Goal: Task Accomplishment & Management: Complete application form

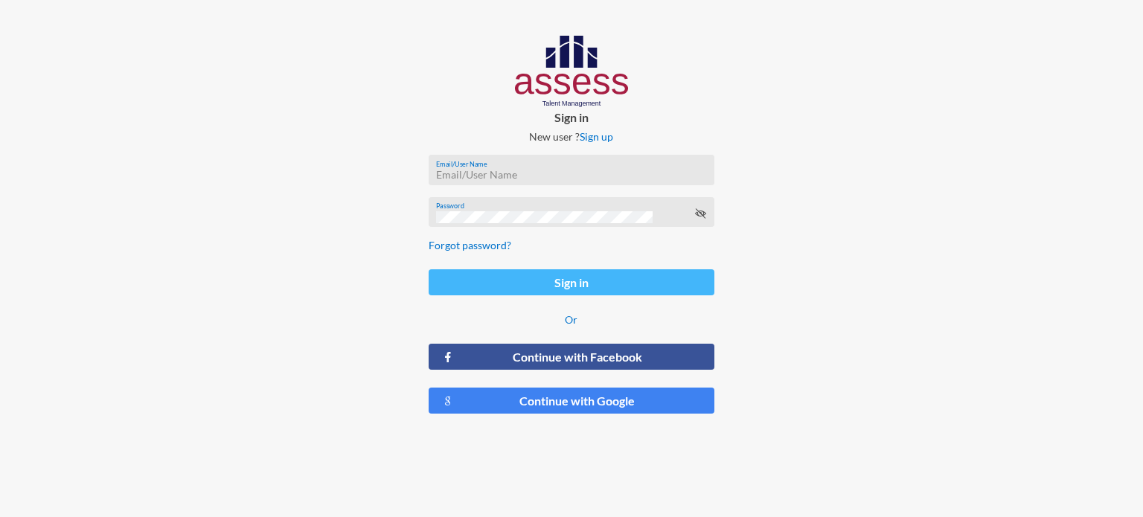
type input "[PERSON_NAME][EMAIL_ADDRESS][DOMAIN_NAME]"
click at [620, 279] on button "Sign in" at bounding box center [572, 282] width 286 height 26
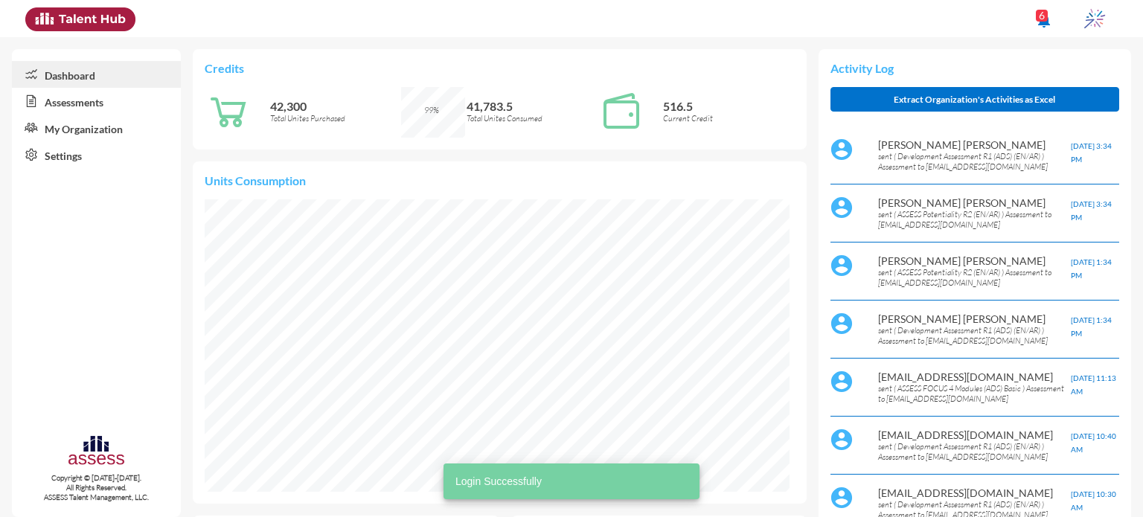
scroll to position [132, 280]
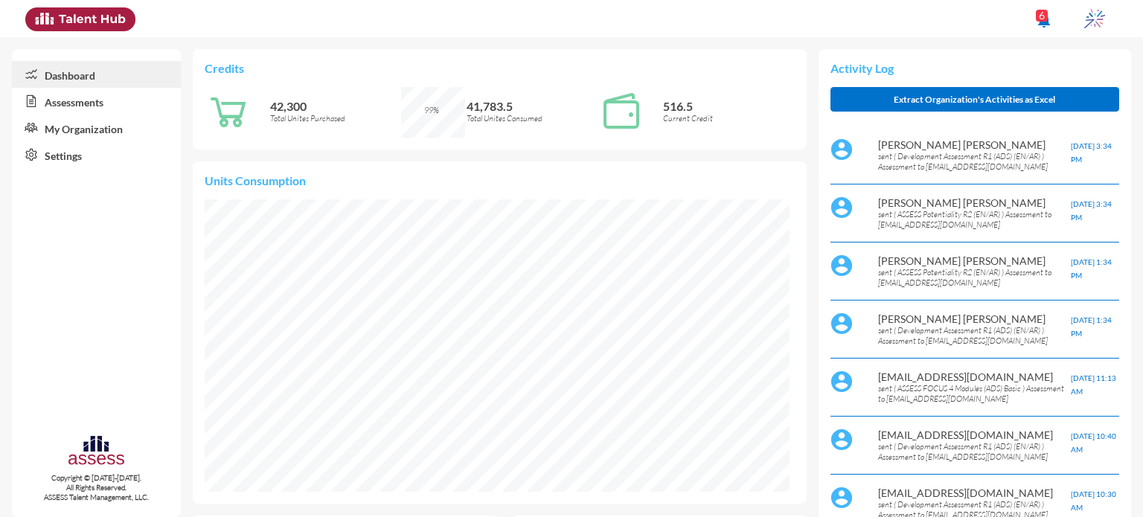
click at [65, 94] on link "Assessments" at bounding box center [96, 101] width 169 height 27
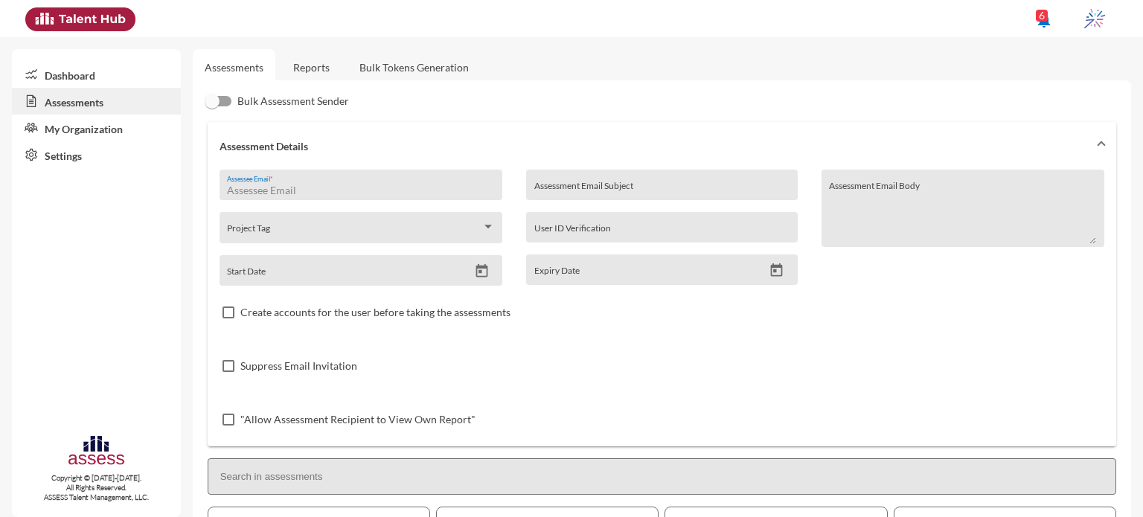
click at [268, 189] on input "Assessee Email *" at bounding box center [360, 191] width 267 height 12
paste input "[EMAIL_ADDRESS][DOMAIN_NAME]"
type input "[EMAIL_ADDRESS][DOMAIN_NAME]"
click at [482, 268] on icon "Open calendar" at bounding box center [482, 270] width 12 height 13
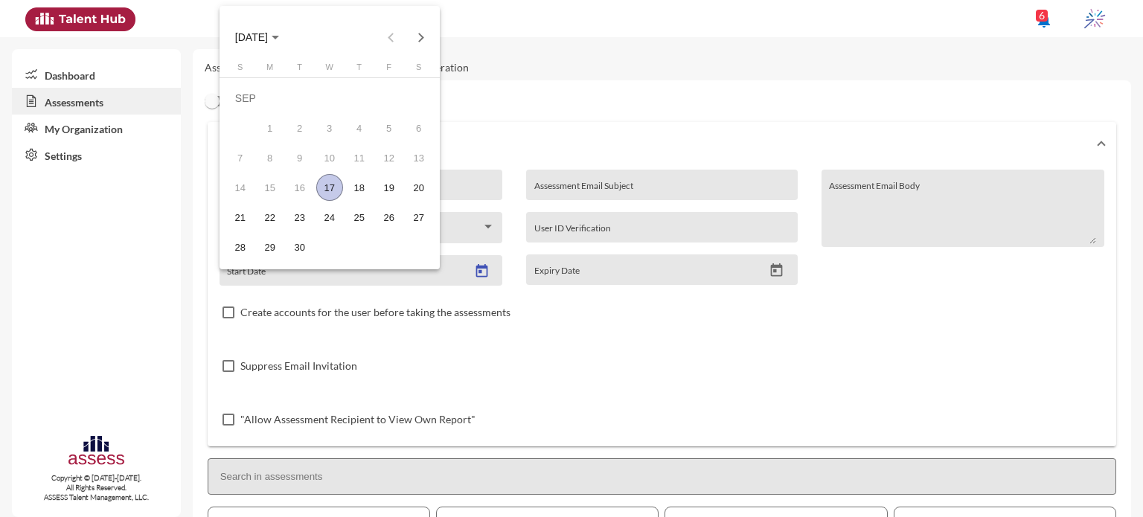
click at [334, 190] on div "17" at bounding box center [329, 187] width 27 height 27
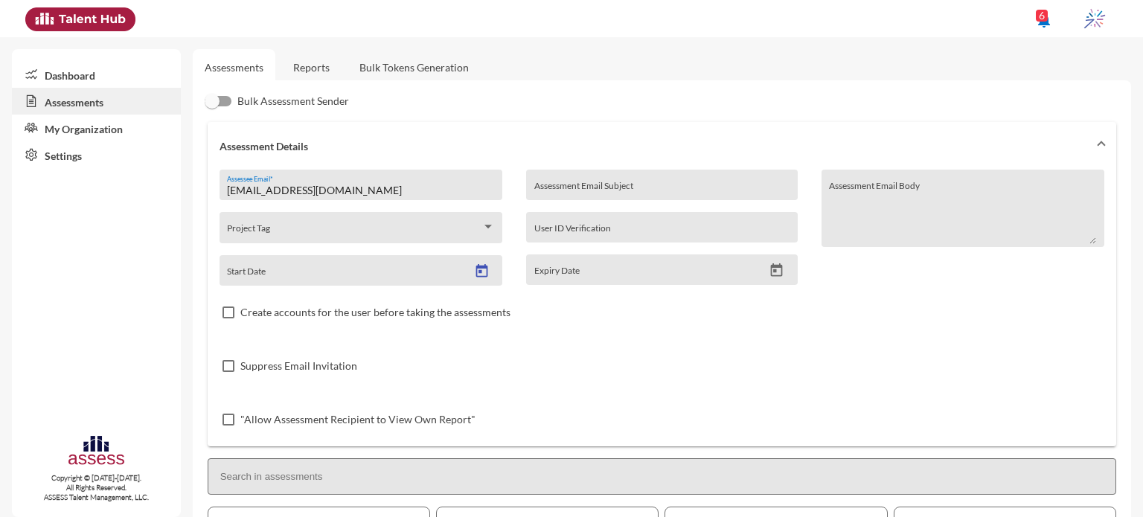
type input "[DATE]"
click at [769, 273] on icon "Open calendar" at bounding box center [777, 271] width 16 height 16
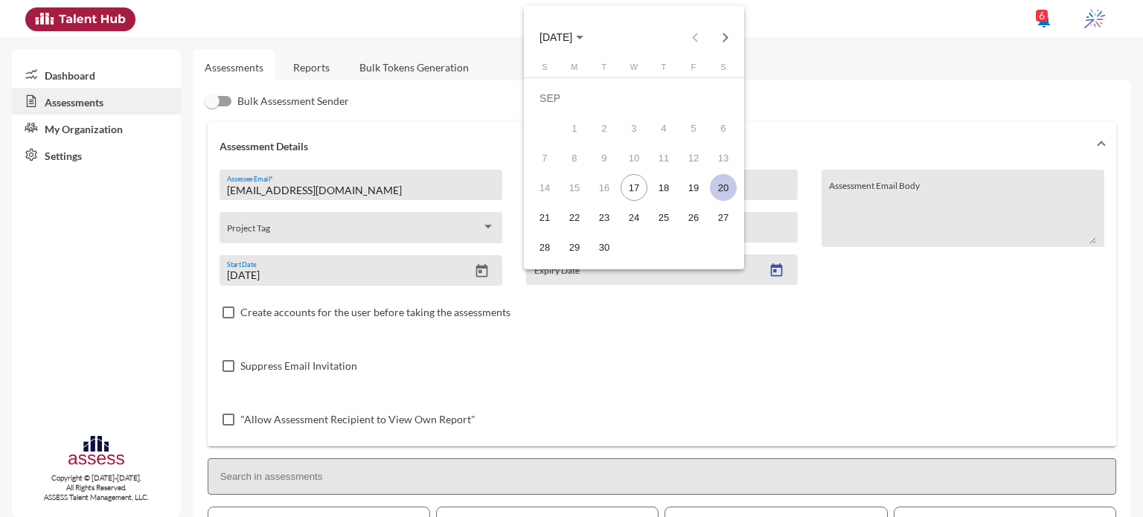
click at [721, 185] on div "20" at bounding box center [723, 187] width 27 height 27
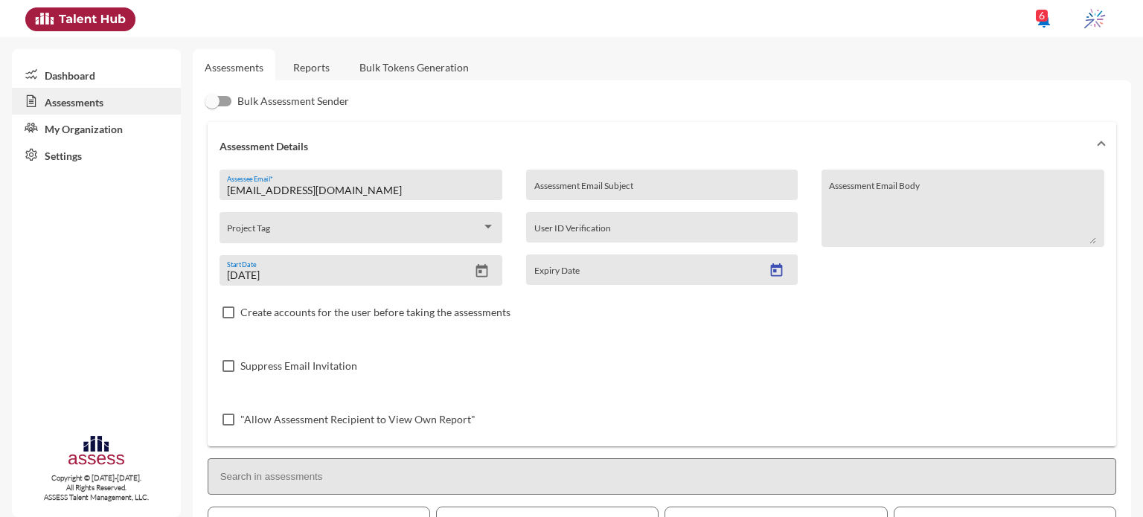
type input "[DATE]"
click at [721, 185] on input "Assessment Email Subject" at bounding box center [661, 191] width 255 height 12
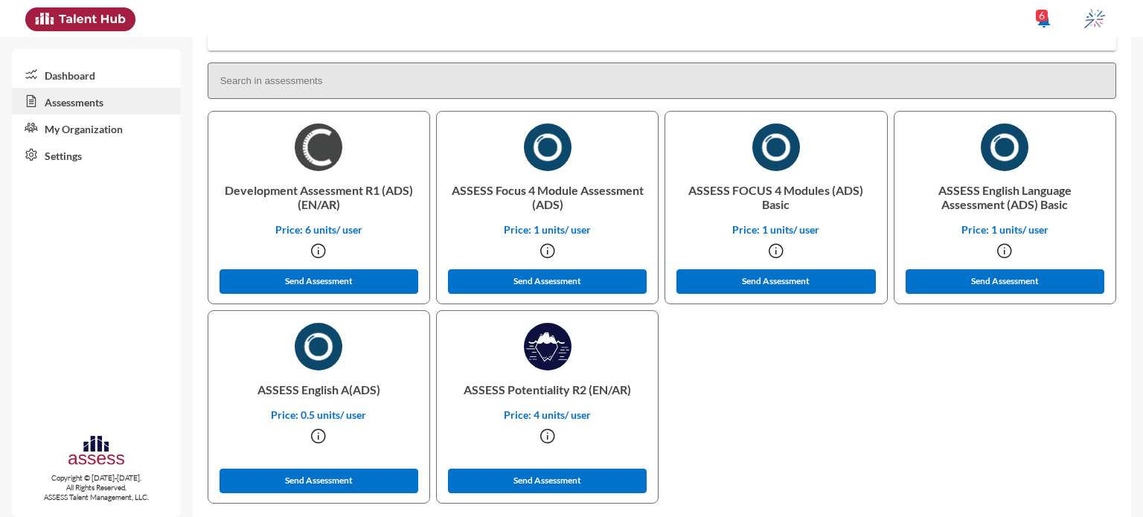
scroll to position [413, 0]
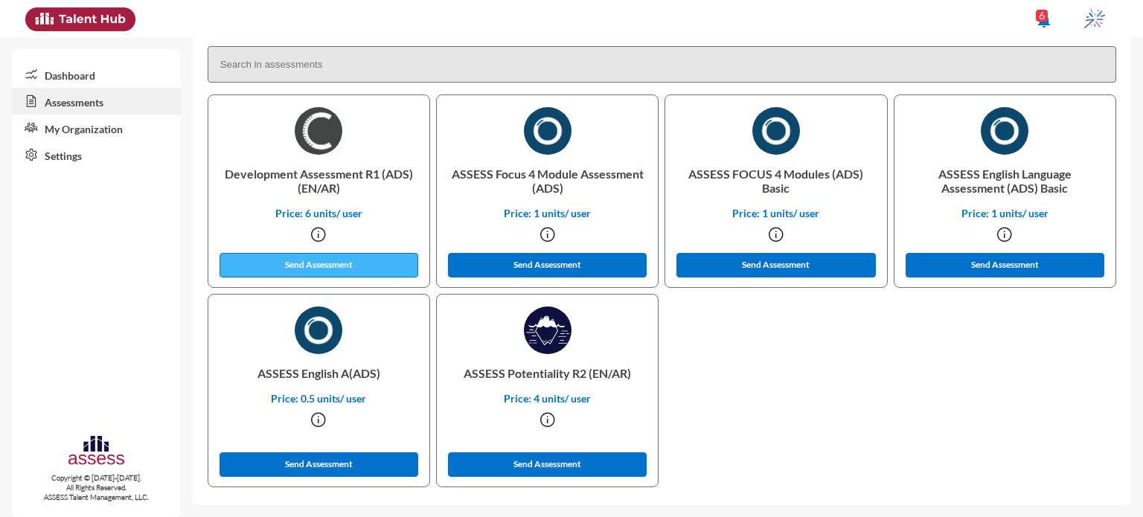
click at [352, 273] on button "Send Assessment" at bounding box center [319, 265] width 199 height 25
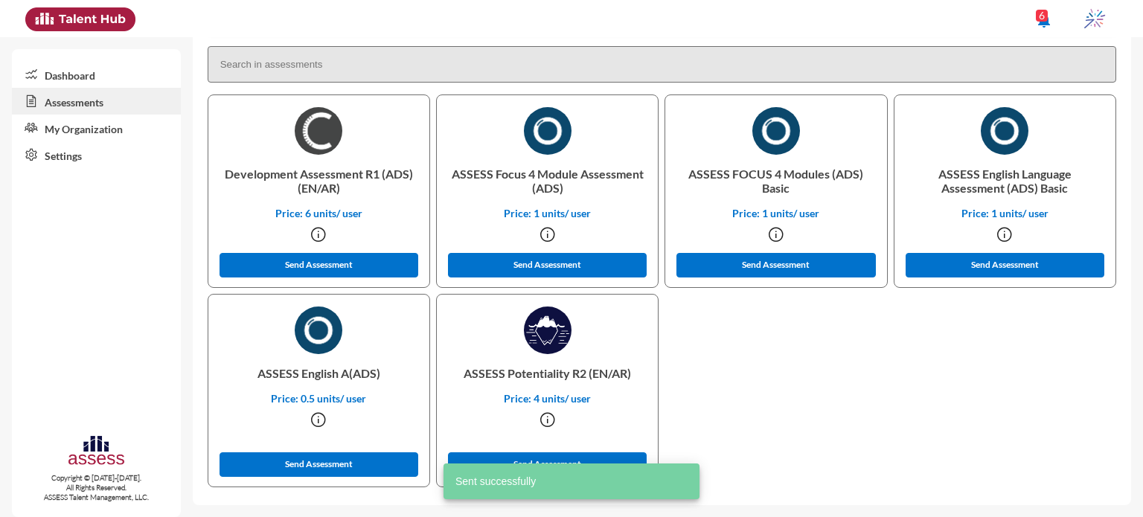
click at [529, 371] on p "ASSESS Potentiality R2 (EN/AR)" at bounding box center [547, 373] width 197 height 38
copy p "Potentiality"
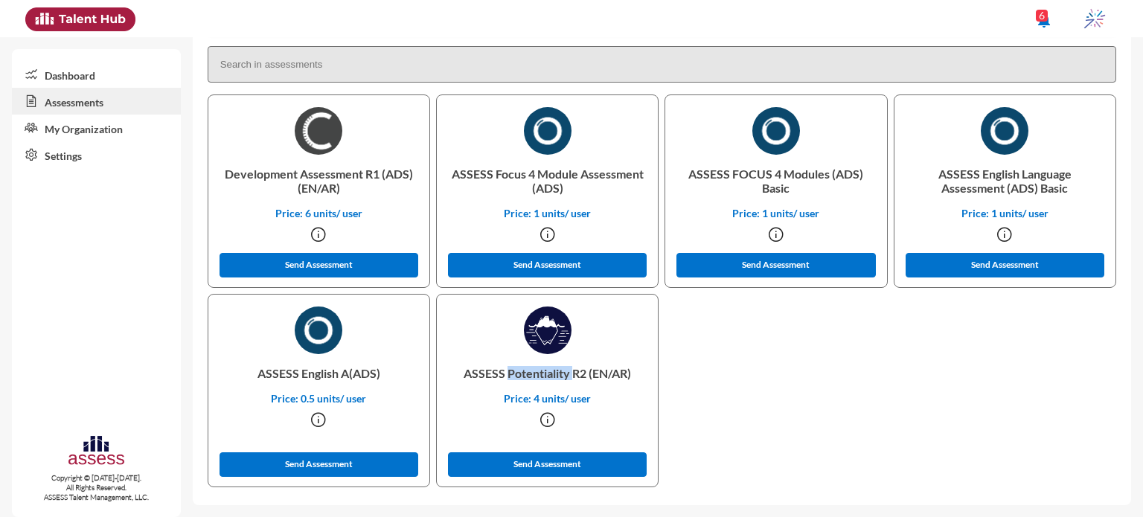
scroll to position [0, 0]
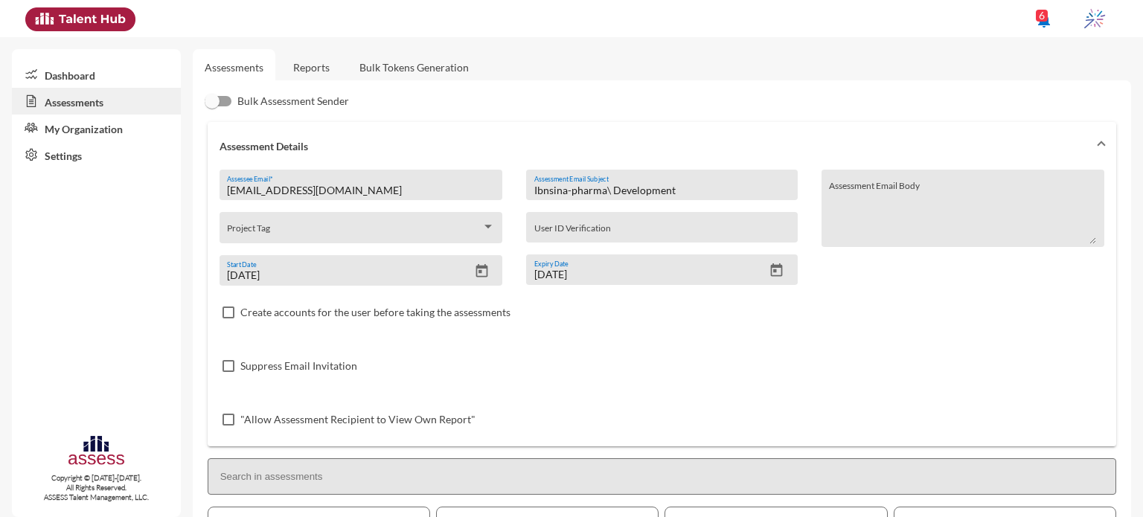
click at [630, 194] on input "Ibnsina-pharma\ Development" at bounding box center [661, 191] width 255 height 12
paste input "Potentiality"
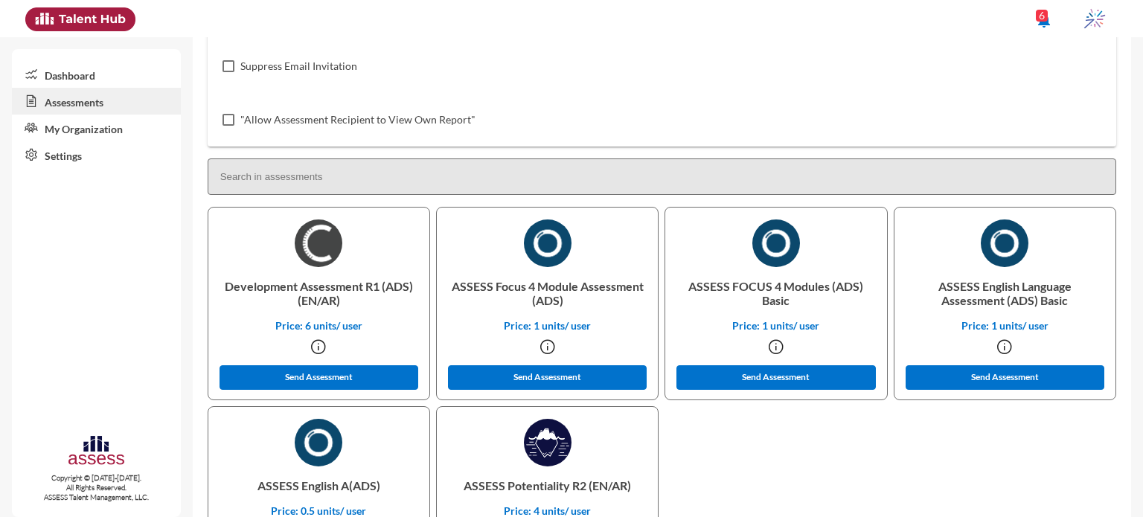
scroll to position [413, 0]
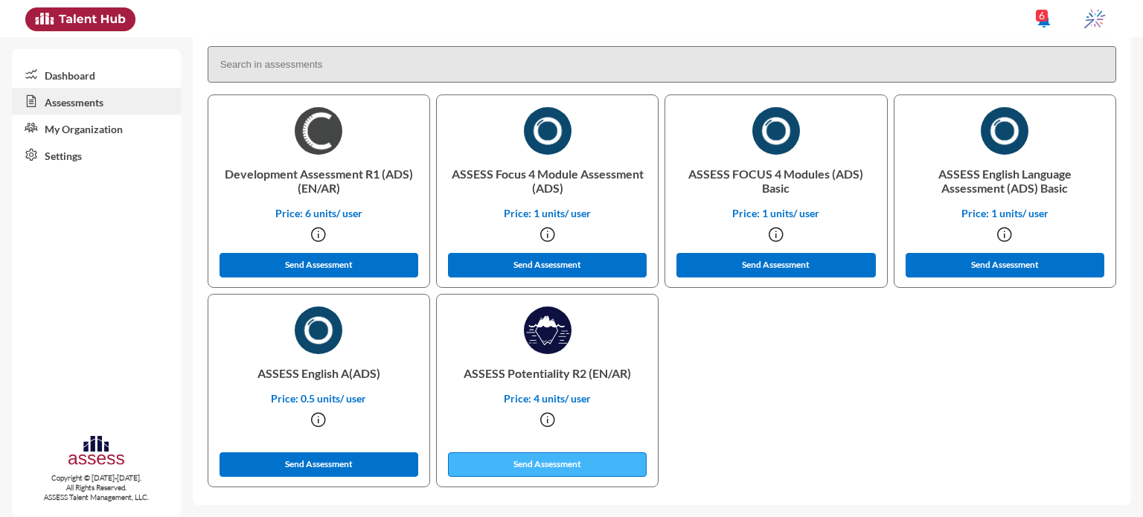
type input "Ibnsina-pharma\ Potentiality"
click at [490, 468] on button "Send Assessment" at bounding box center [547, 464] width 199 height 25
